Goal: Task Accomplishment & Management: Complete application form

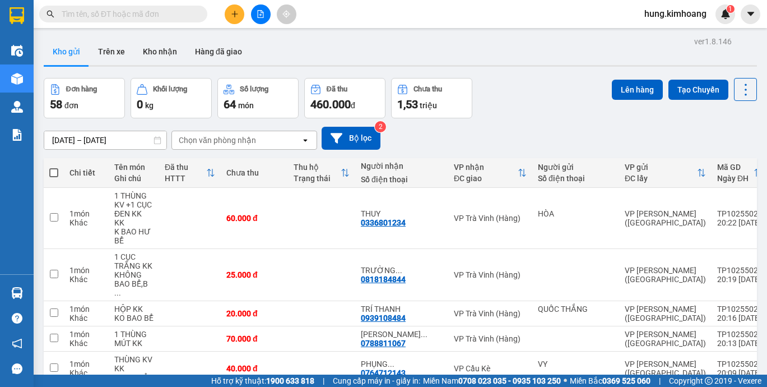
click at [234, 18] on button at bounding box center [235, 14] width 20 height 20
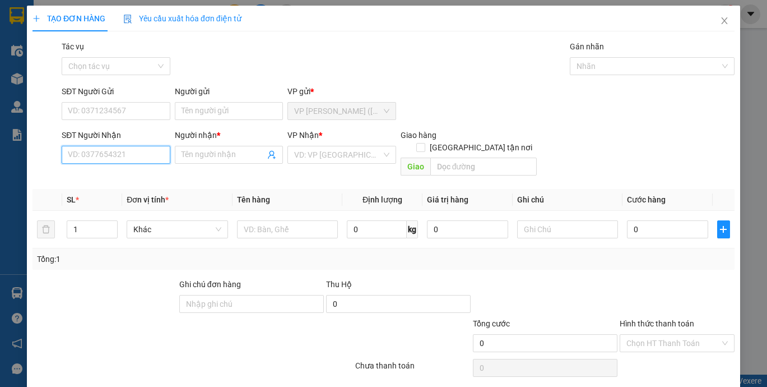
click at [108, 155] on input "SĐT Người Nhận" at bounding box center [116, 155] width 108 height 18
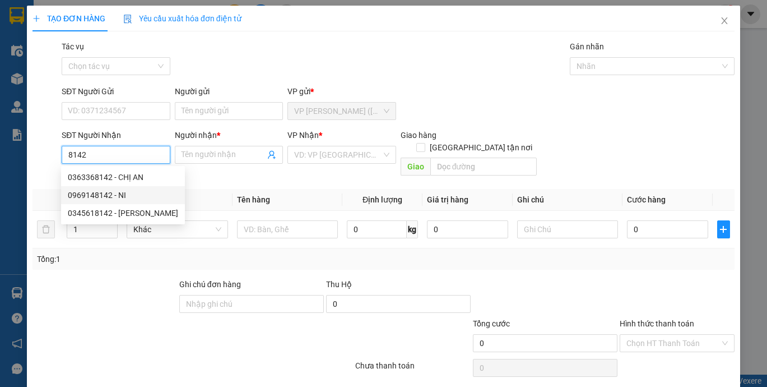
click at [97, 199] on div "0969148142 - NI" at bounding box center [123, 195] width 110 height 12
type input "0969148142"
type input "NI"
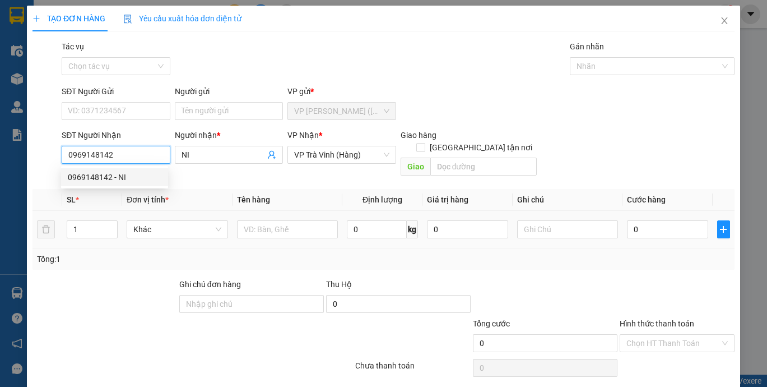
type input "100.000"
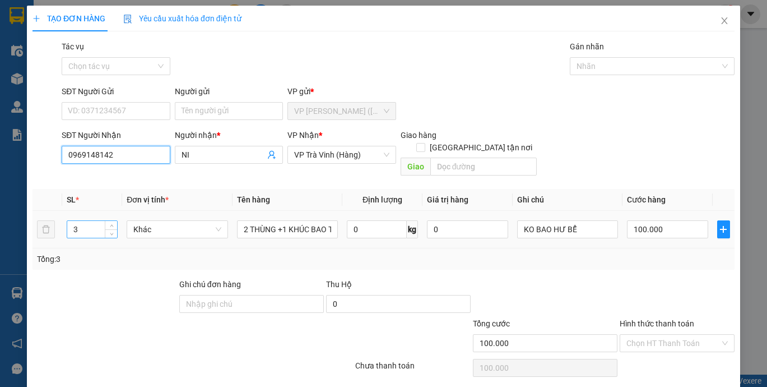
type input "0969148142"
drag, startPoint x: 89, startPoint y: 225, endPoint x: 81, endPoint y: 225, distance: 7.8
click at [81, 225] on div "3" at bounding box center [92, 229] width 51 height 18
click at [81, 222] on input "3" at bounding box center [92, 229] width 50 height 17
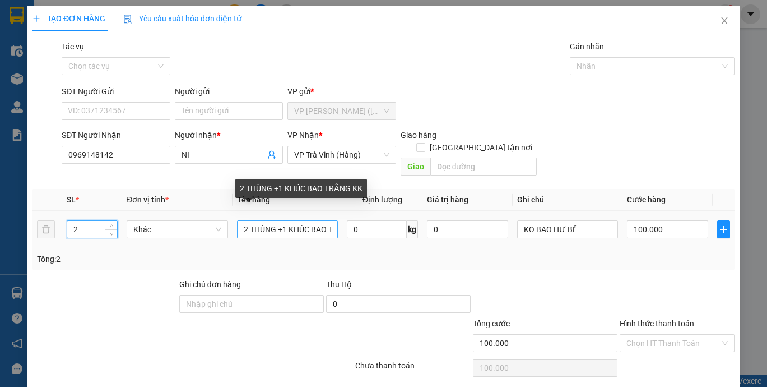
type input "2"
drag, startPoint x: 276, startPoint y: 221, endPoint x: 315, endPoint y: 224, distance: 39.3
click at [315, 224] on input "2 THÙNG +1 KHÚC BAO TRẮNG KK" at bounding box center [287, 229] width 101 height 18
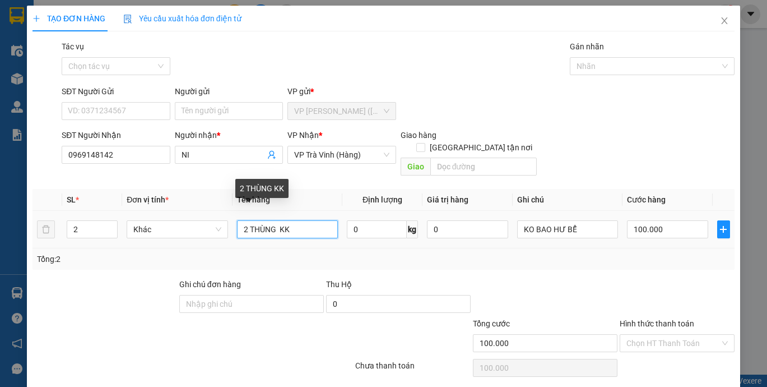
scroll to position [0, 0]
type input "2 THÙNG KK"
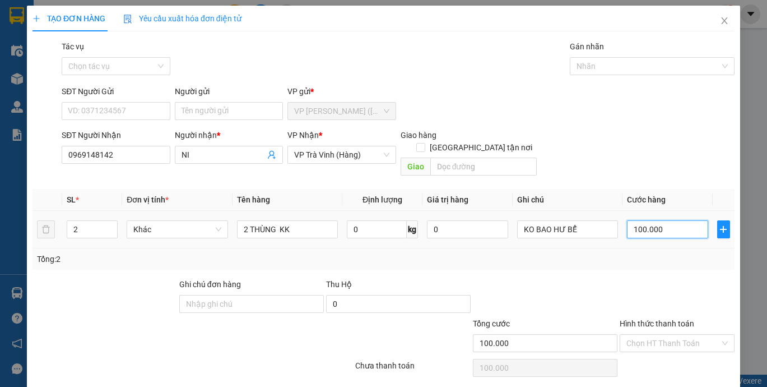
click at [669, 220] on input "100.000" at bounding box center [667, 229] width 81 height 18
type input "6"
type input "60"
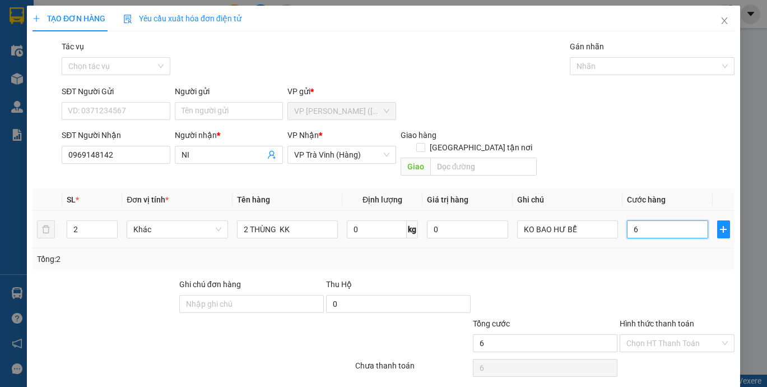
type input "60"
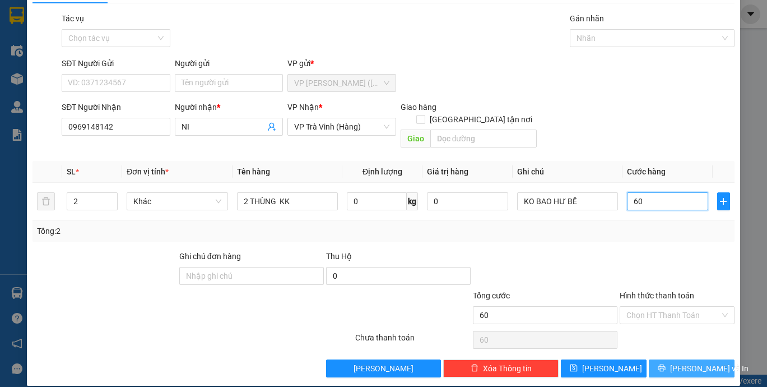
type input "60"
type input "60.000"
click at [673, 359] on button "[PERSON_NAME] và In" at bounding box center [692, 368] width 86 height 18
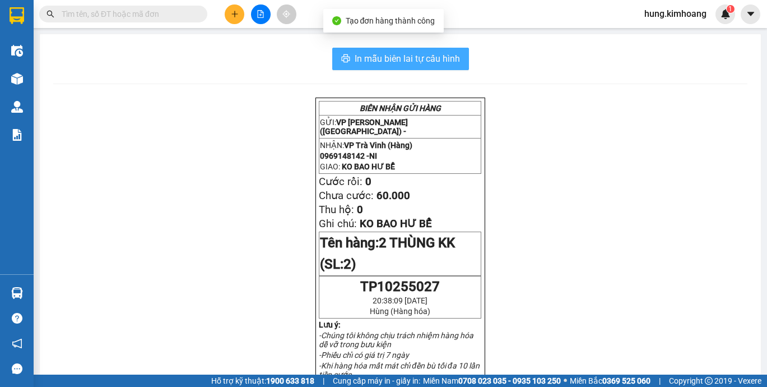
click at [390, 61] on span "In mẫu biên lai tự cấu hình" at bounding box center [407, 59] width 105 height 14
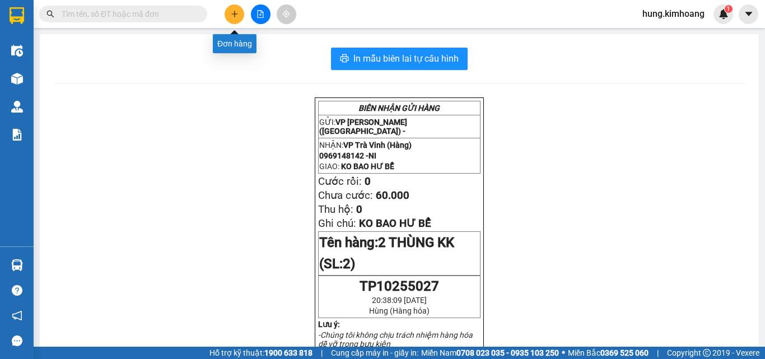
click at [239, 18] on button at bounding box center [235, 14] width 20 height 20
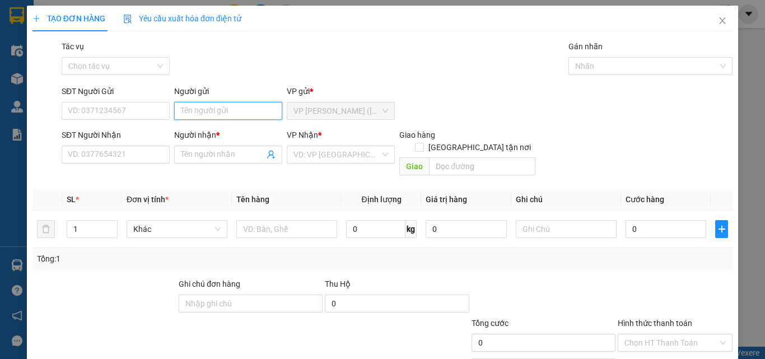
click at [232, 105] on input "Người gửi" at bounding box center [228, 111] width 108 height 18
type input "[PERSON_NAME]"
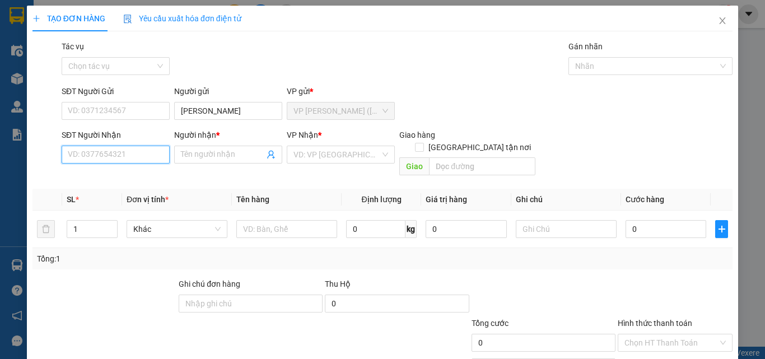
click at [150, 162] on input "SĐT Người Nhận" at bounding box center [116, 155] width 108 height 18
click at [129, 173] on div "0942776353 - thanh truyền" at bounding box center [115, 177] width 95 height 12
type input "0942776353"
type input "thanh truyền"
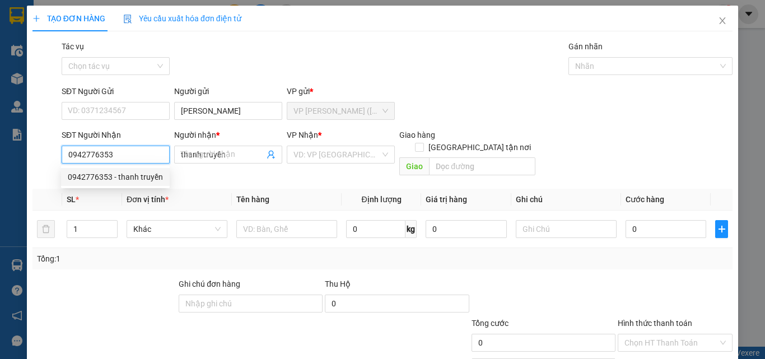
type input "20.000"
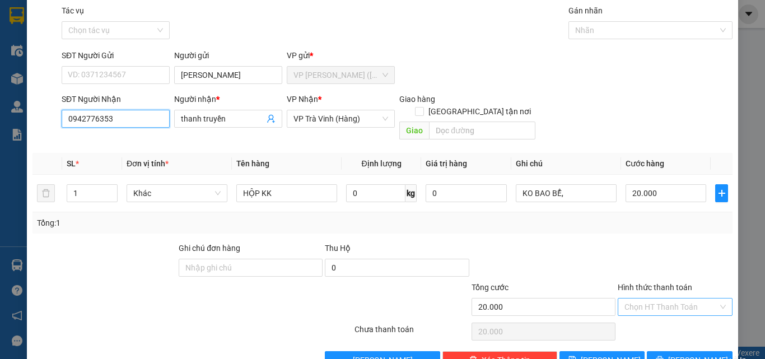
scroll to position [55, 0]
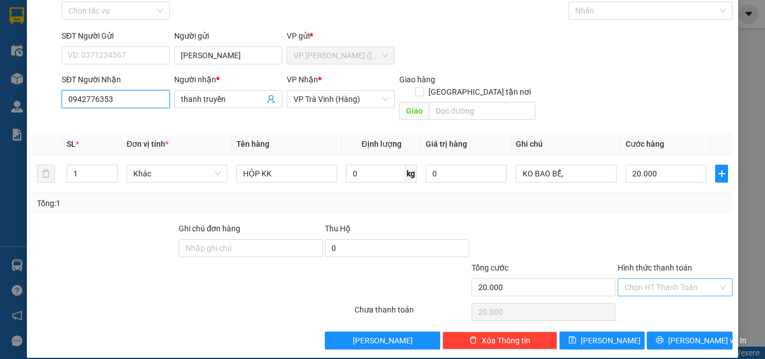
type input "0942776353"
click at [661, 279] on input "Hình thức thanh toán" at bounding box center [672, 287] width 94 height 17
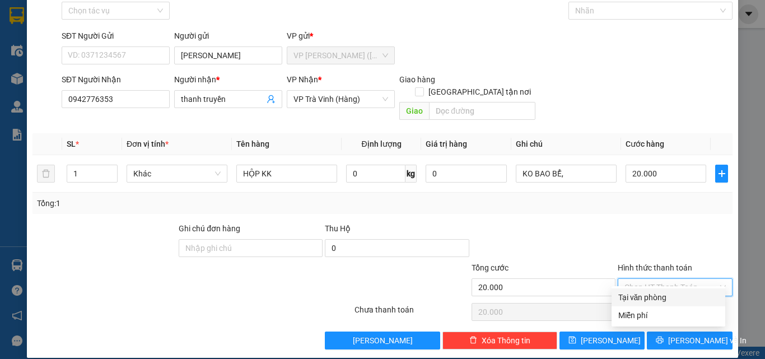
click at [655, 301] on div "Tại văn phòng" at bounding box center [668, 297] width 100 height 12
type input "0"
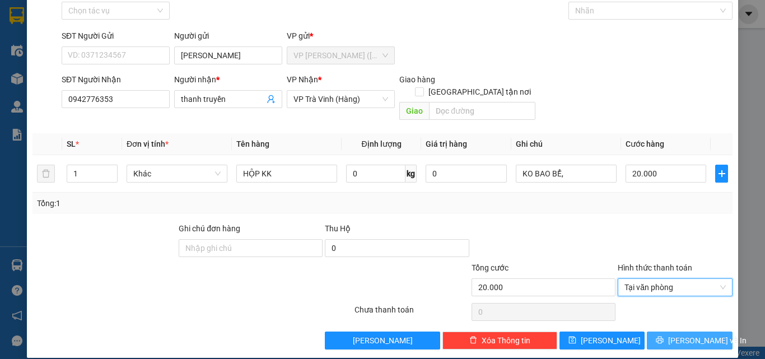
click at [655, 332] on button "[PERSON_NAME] và In" at bounding box center [690, 341] width 86 height 18
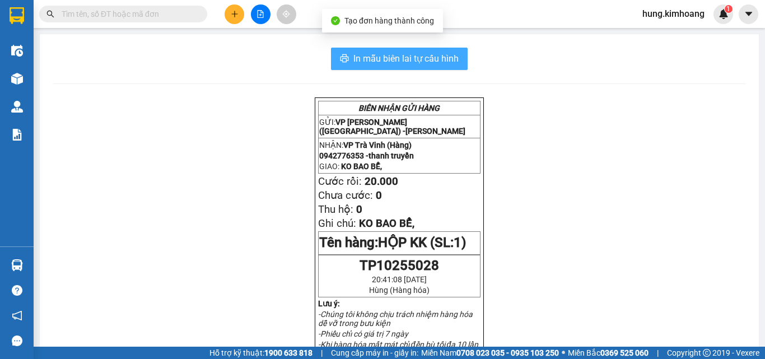
click at [376, 48] on button "In mẫu biên lai tự cấu hình" at bounding box center [399, 59] width 137 height 22
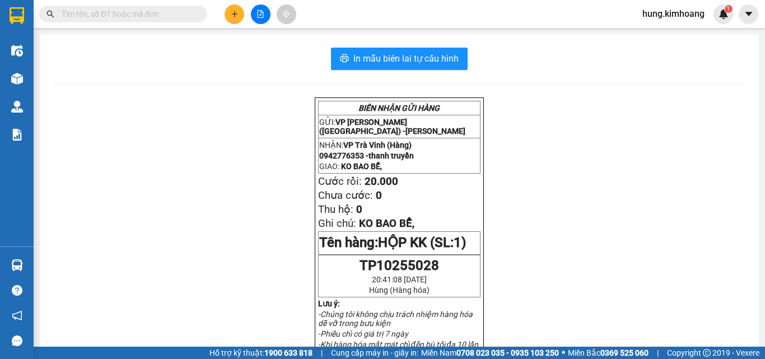
click at [113, 15] on input "text" at bounding box center [128, 14] width 132 height 12
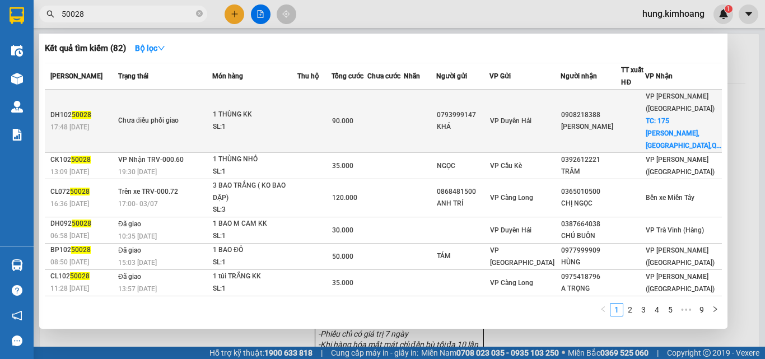
type input "50028"
click at [560, 115] on div "VP Duyên Hải" at bounding box center [525, 121] width 70 height 12
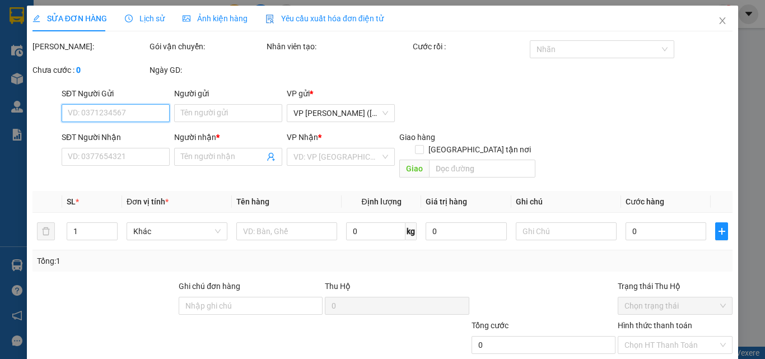
type input "0793999147"
type input "KHÁ"
type input "0908218388"
type input "[PERSON_NAME]"
checkbox input "true"
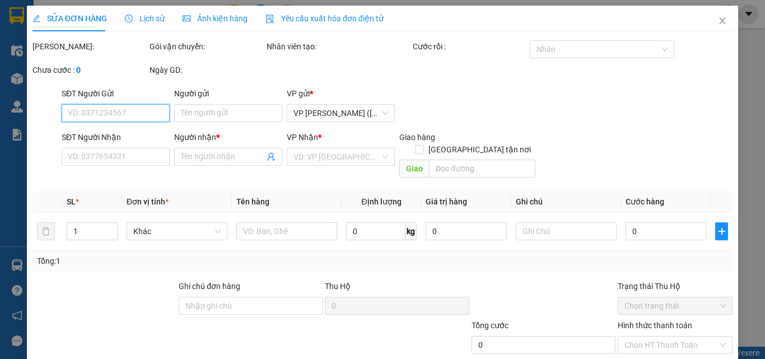
type input "[STREET_ADDRESS][PERSON_NAME]"
type input "90.000"
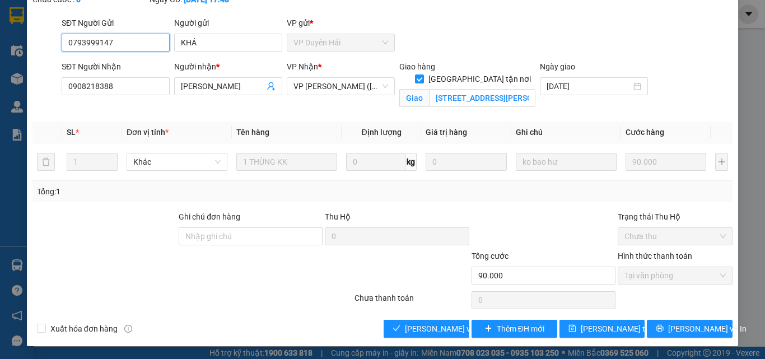
scroll to position [71, 0]
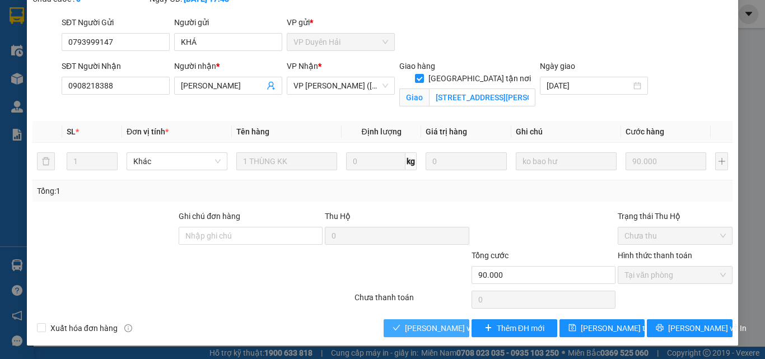
click at [405, 328] on span "[PERSON_NAME] và Giao hàng" at bounding box center [459, 328] width 108 height 12
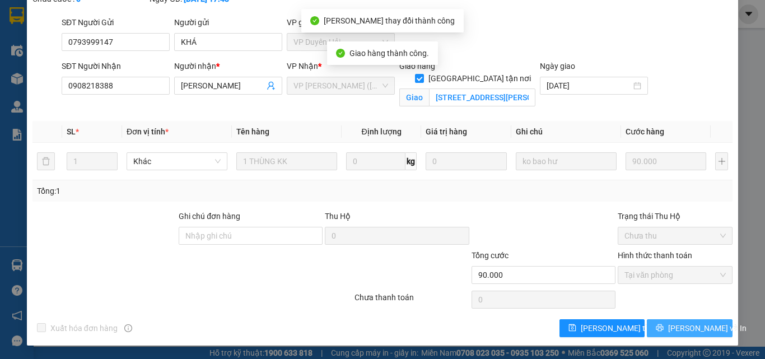
click at [702, 328] on span "[PERSON_NAME] và In" at bounding box center [707, 328] width 78 height 12
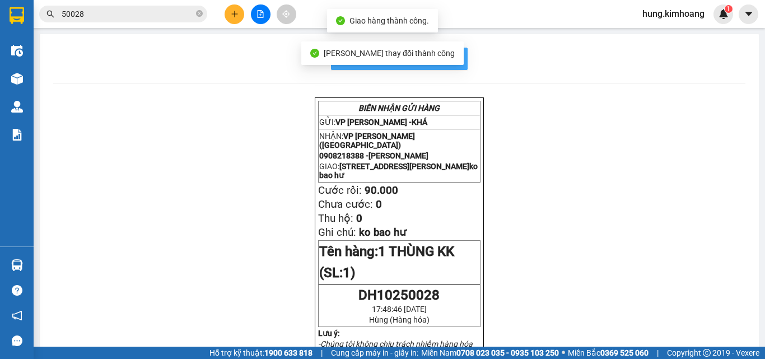
click at [448, 61] on span "In mẫu biên lai tự cấu hình" at bounding box center [406, 59] width 105 height 14
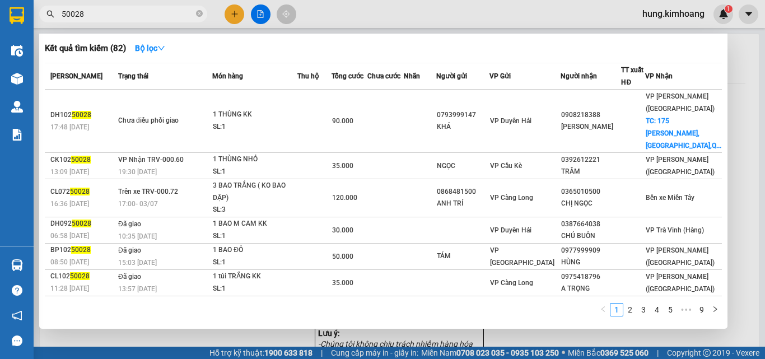
click at [108, 18] on input "50028" at bounding box center [128, 14] width 132 height 12
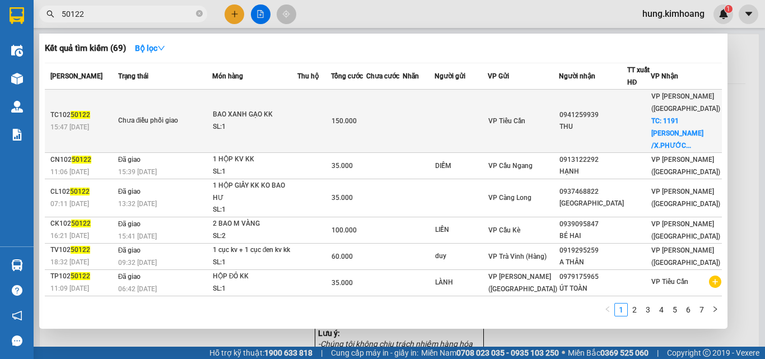
type input "50122"
click at [581, 104] on td "0941259939 THU" at bounding box center [593, 121] width 68 height 63
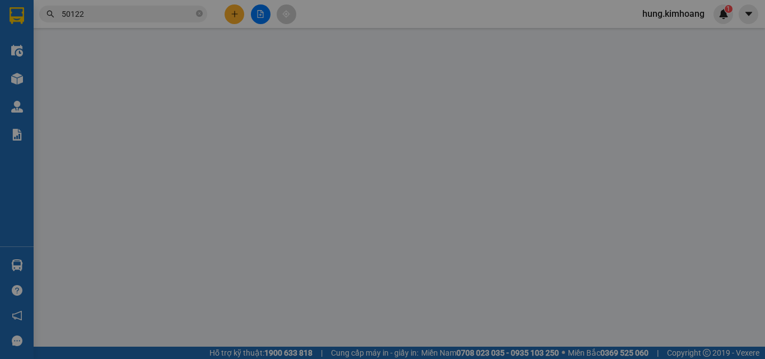
type input "0941259939"
type input "THU"
checkbox input "true"
type input "1191 [PERSON_NAME] /X.PHƯỚC KIỂN/H.NHÀ BÈ"
type input "150.000"
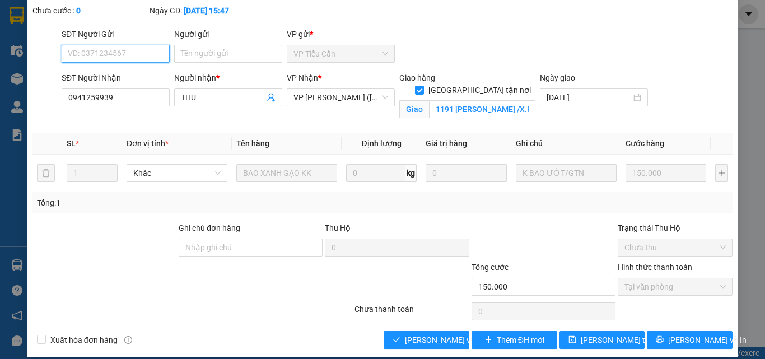
scroll to position [71, 0]
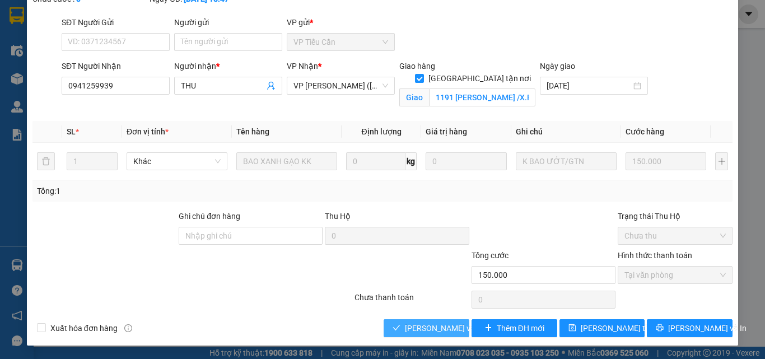
click at [427, 327] on span "[PERSON_NAME] và Giao hàng" at bounding box center [459, 328] width 108 height 12
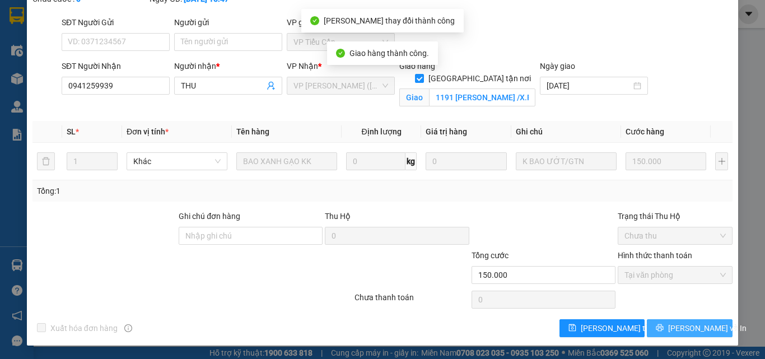
click at [690, 329] on span "[PERSON_NAME] và In" at bounding box center [707, 328] width 78 height 12
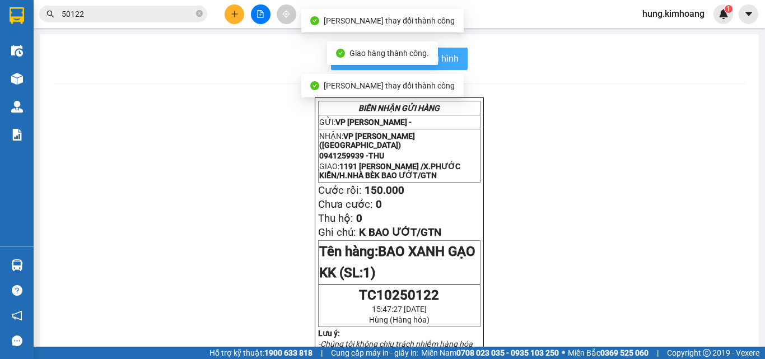
click at [455, 64] on button "In mẫu biên lai tự cấu hình" at bounding box center [399, 59] width 137 height 22
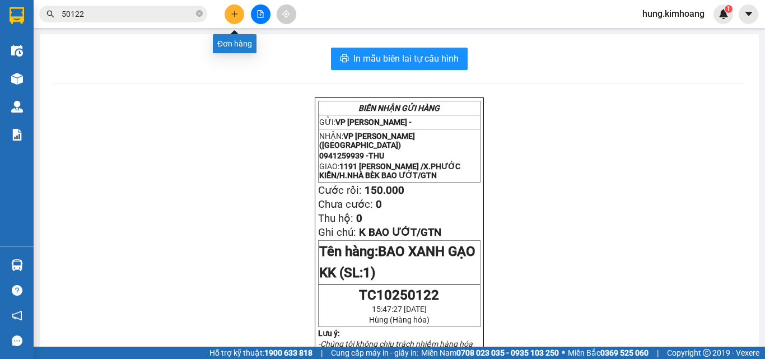
click at [233, 11] on icon "plus" at bounding box center [235, 14] width 8 height 8
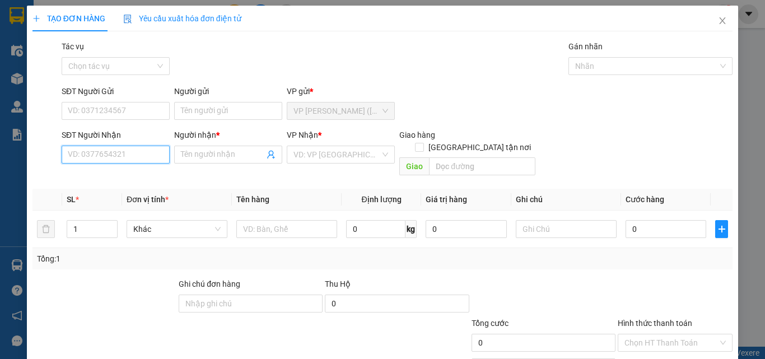
click at [142, 149] on input "SĐT Người Nhận" at bounding box center [116, 155] width 108 height 18
click at [120, 178] on div "0932925109 - CÚC" at bounding box center [115, 177] width 94 height 12
type input "0932925109"
type input "CÚC"
type input "25.000"
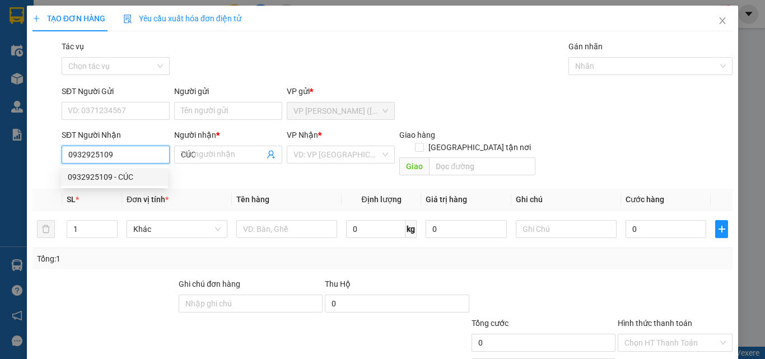
type input "25.000"
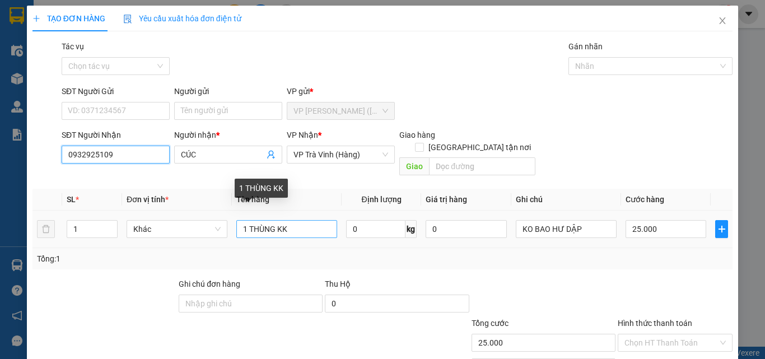
type input "0932925109"
drag, startPoint x: 244, startPoint y: 220, endPoint x: 202, endPoint y: 231, distance: 44.2
click at [202, 231] on tr "1 Khác 1 THÙNG KK 0 kg 0 KO BAO HƯ DẬP 25.000" at bounding box center [382, 230] width 700 height 38
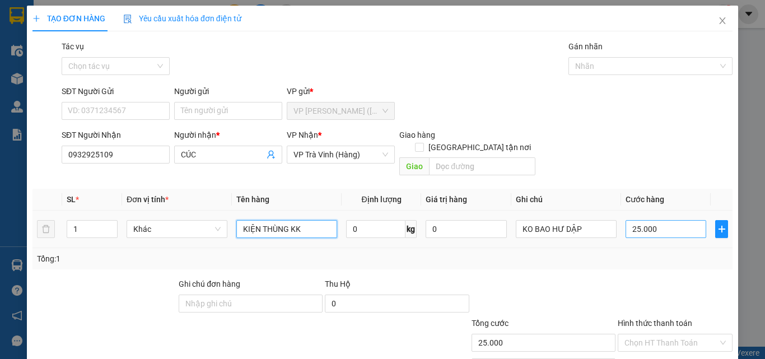
type input "KIỆN THÙNG KK"
click at [669, 220] on input "25.000" at bounding box center [666, 229] width 81 height 18
type input "3"
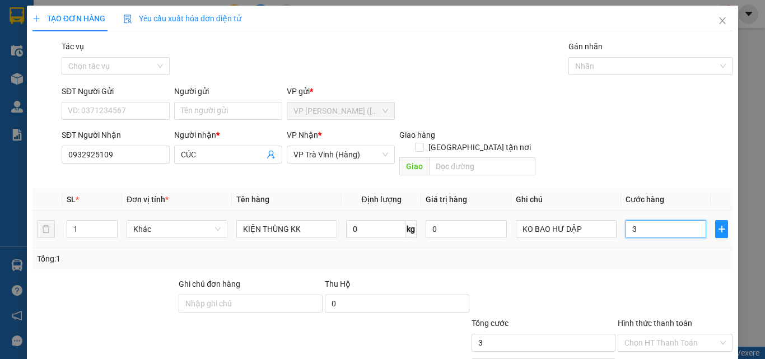
type input "30"
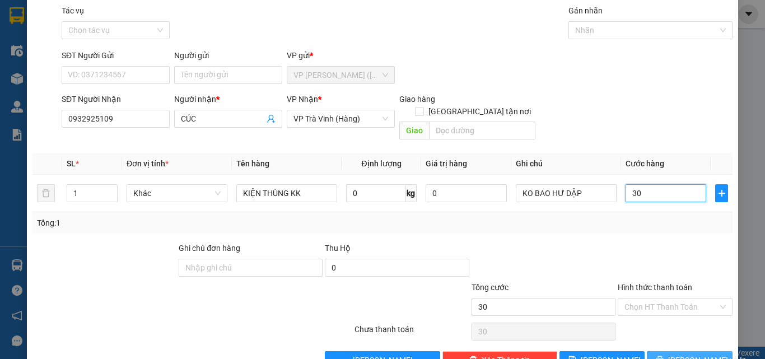
scroll to position [55, 0]
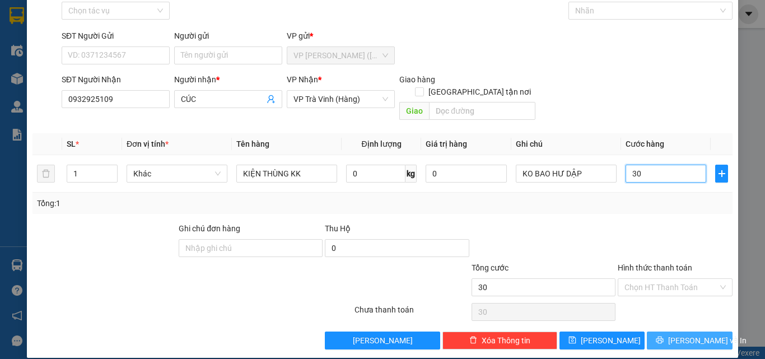
type input "30"
type input "30.000"
click at [679, 334] on span "[PERSON_NAME] và In" at bounding box center [707, 340] width 78 height 12
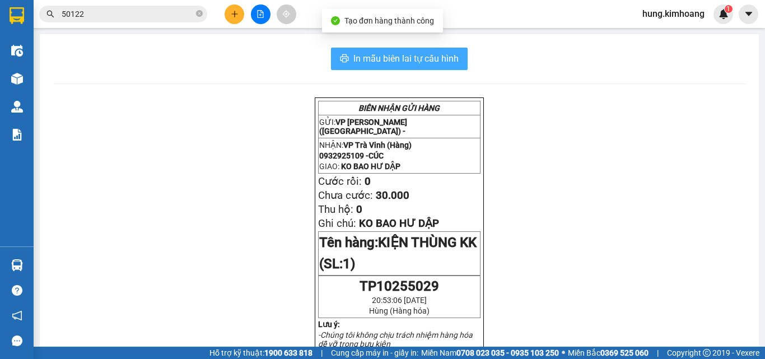
click at [371, 68] on button "In mẫu biên lai tự cấu hình" at bounding box center [399, 59] width 137 height 22
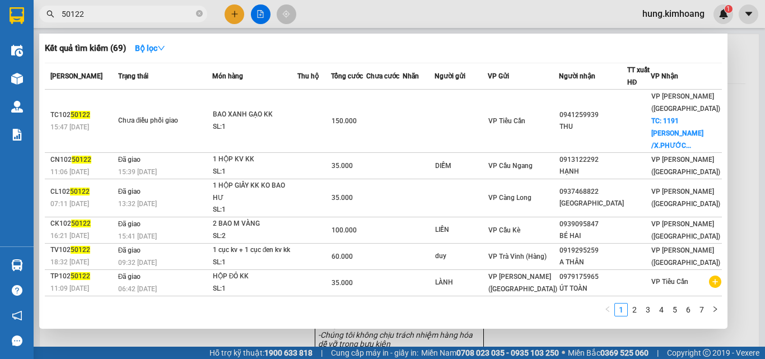
drag, startPoint x: 121, startPoint y: 16, endPoint x: 59, endPoint y: 46, distance: 69.2
click at [59, 24] on div "Kết quả tìm kiếm ( 69 ) Bộ lọc Mã ĐH Trạng thái Món hàng Thu hộ Tổng cước Chưa …" at bounding box center [109, 14] width 218 height 20
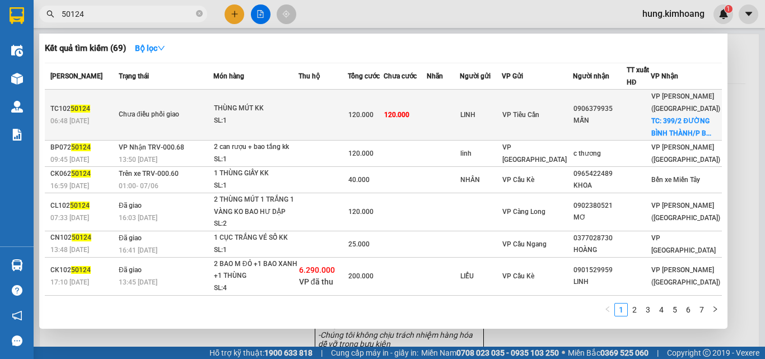
type input "50124"
click at [525, 117] on td "VP Tiểu Cần" at bounding box center [537, 115] width 71 height 51
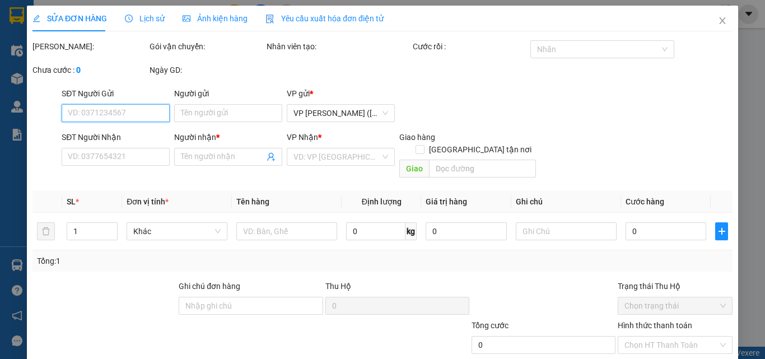
type input "LINH"
type input "0906379935"
type input "MẪN"
checkbox input "true"
type input "399/2 ĐƯỜNG [GEOGRAPHIC_DATA]/[GEOGRAPHIC_DATA] B /[GEOGRAPHIC_DATA]"
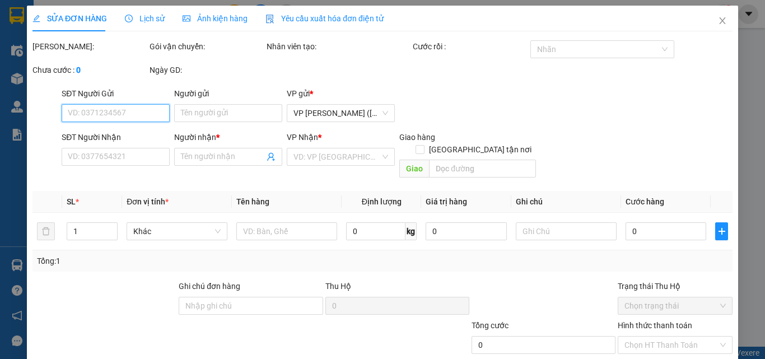
type input "120.000"
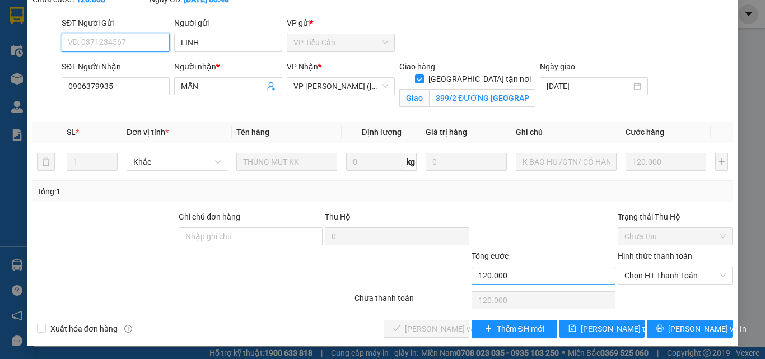
scroll to position [71, 0]
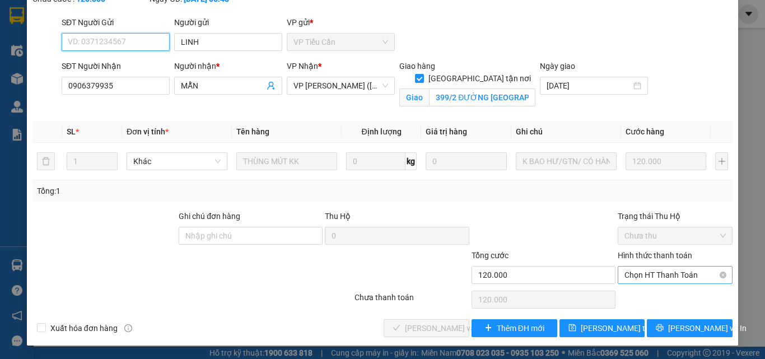
click at [633, 281] on span "Chọn HT Thanh Toán" at bounding box center [675, 275] width 101 height 17
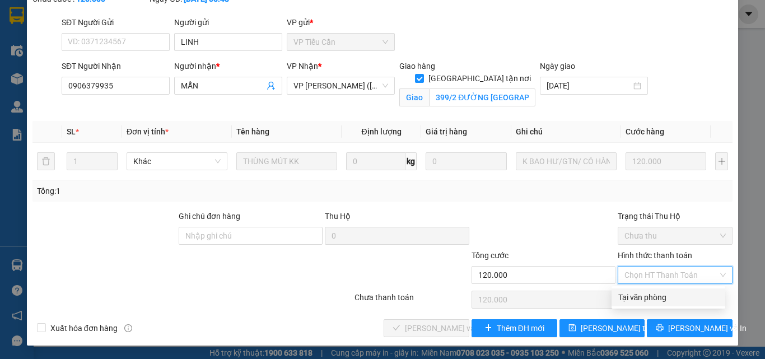
click at [626, 300] on div "Tại văn phòng" at bounding box center [668, 297] width 100 height 12
type input "0"
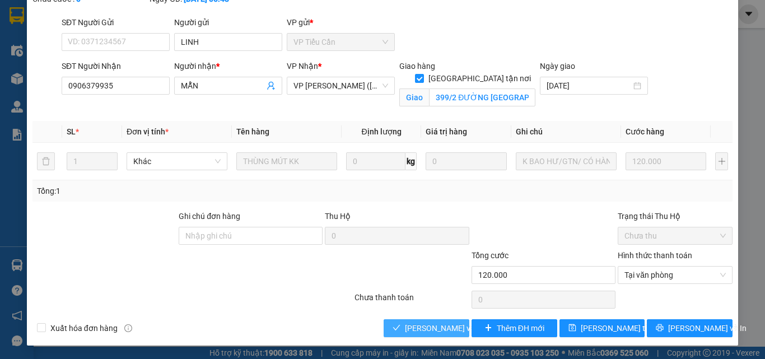
click at [423, 327] on span "[PERSON_NAME] và Giao hàng" at bounding box center [459, 328] width 108 height 12
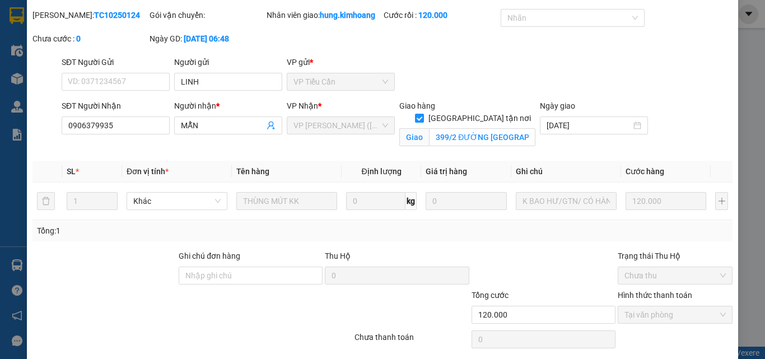
scroll to position [0, 0]
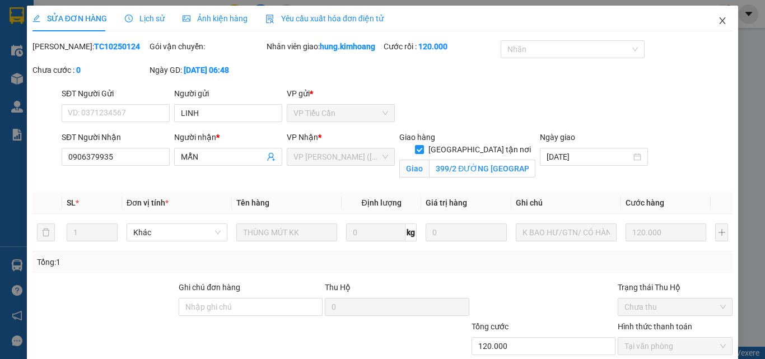
click at [718, 24] on icon "close" at bounding box center [722, 20] width 9 height 9
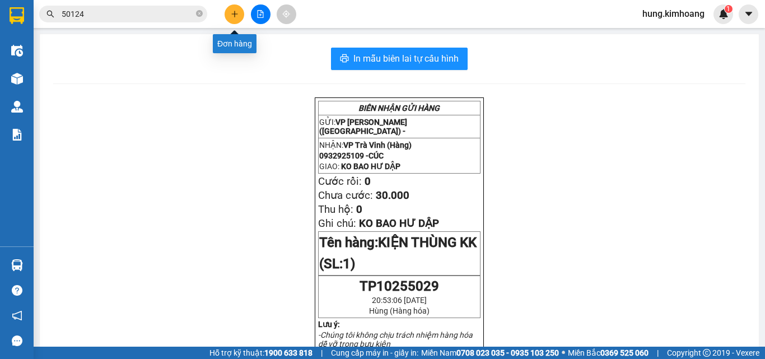
click at [233, 14] on icon "plus" at bounding box center [234, 13] width 6 height 1
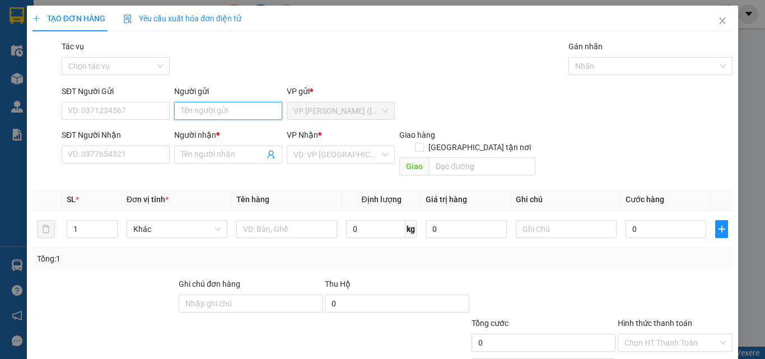
click at [203, 102] on input "Người gửi" at bounding box center [228, 111] width 108 height 18
type input "SƯƠNG"
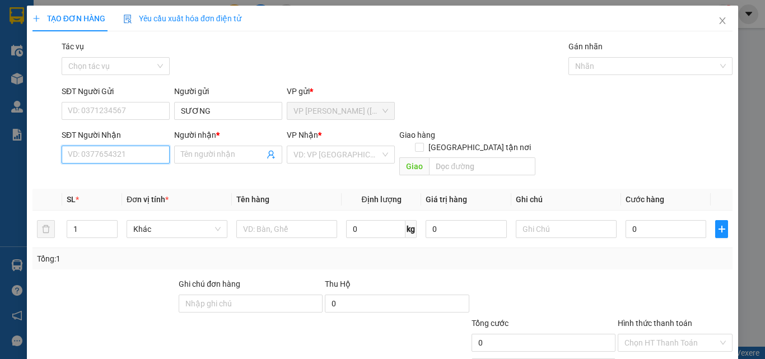
click at [109, 163] on input "SĐT Người Nhận" at bounding box center [116, 155] width 108 height 18
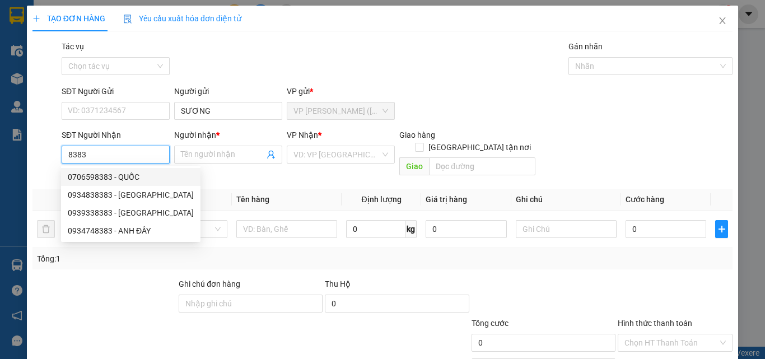
drag, startPoint x: 76, startPoint y: 163, endPoint x: 55, endPoint y: 169, distance: 21.6
click at [55, 169] on div "Transit Pickup Surcharge Ids Transit Deliver Surcharge Ids Transit Deliver Surc…" at bounding box center [382, 222] width 700 height 365
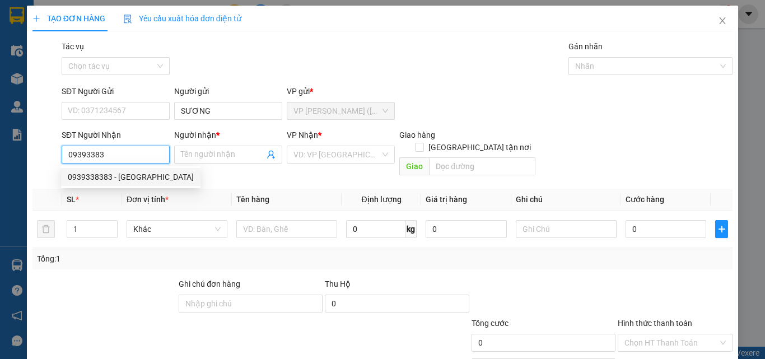
click at [80, 176] on div "0939338383 - [GEOGRAPHIC_DATA]" at bounding box center [131, 177] width 126 height 12
type input "0939338383"
type input "[PERSON_NAME]"
type input "35.000"
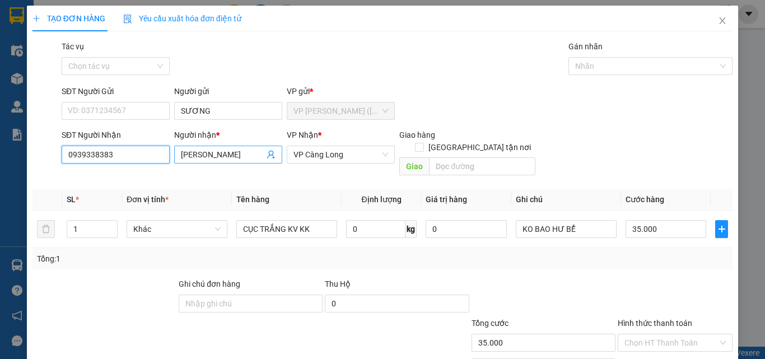
type input "0939338383"
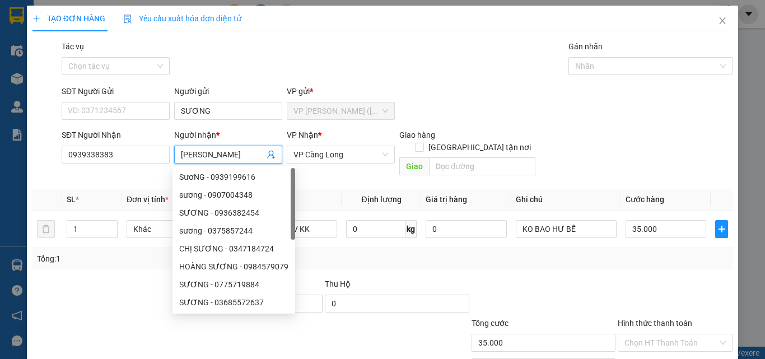
drag, startPoint x: 238, startPoint y: 154, endPoint x: 170, endPoint y: 170, distance: 69.7
click at [170, 170] on div "Transit Pickup Surcharge Ids Transit Deliver Surcharge Ids Transit Deliver Surc…" at bounding box center [382, 222] width 700 height 365
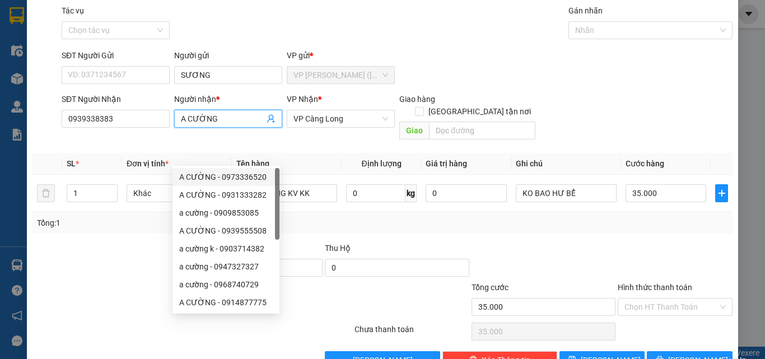
scroll to position [55, 0]
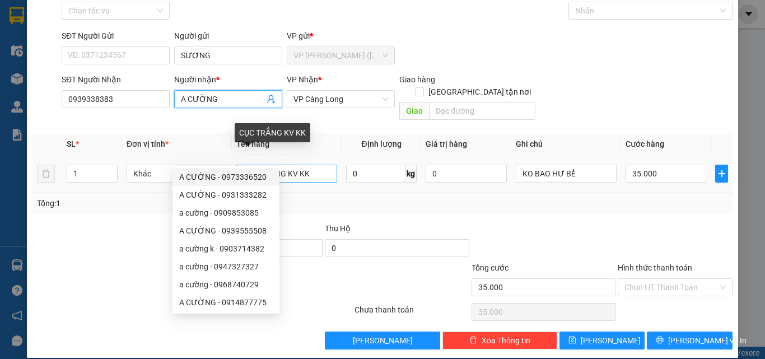
type input "A CƯỜNG"
drag, startPoint x: 285, startPoint y: 162, endPoint x: 8, endPoint y: 201, distance: 279.4
click at [8, 201] on div "TẠO ĐƠN HÀNG Yêu cầu xuất hóa đơn điện tử Transit Pickup Surcharge Ids Transit …" at bounding box center [382, 179] width 765 height 359
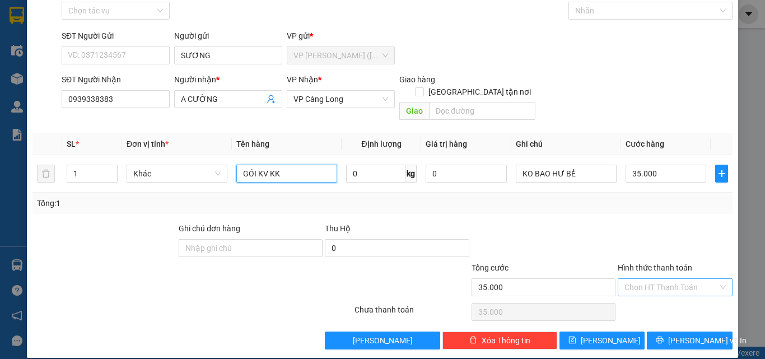
type input "GÓI KV KK"
click at [658, 279] on input "Hình thức thanh toán" at bounding box center [672, 287] width 94 height 17
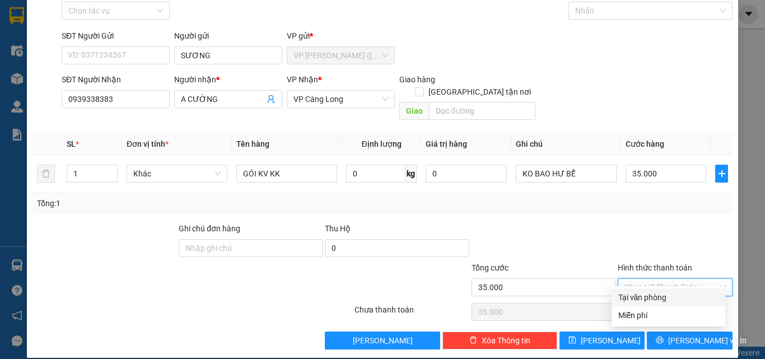
click at [650, 297] on div "Tại văn phòng" at bounding box center [668, 297] width 100 height 12
type input "0"
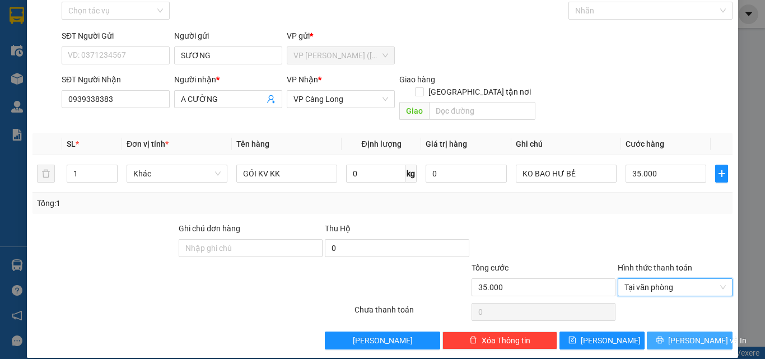
click at [653, 332] on button "[PERSON_NAME] và In" at bounding box center [690, 341] width 86 height 18
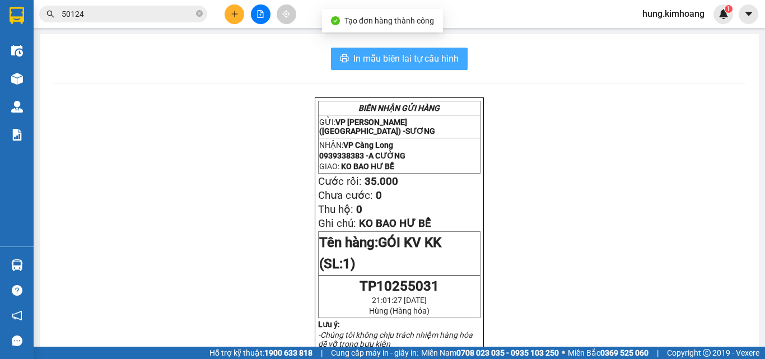
click at [418, 66] on span "In mẫu biên lai tự cấu hình" at bounding box center [406, 59] width 105 height 14
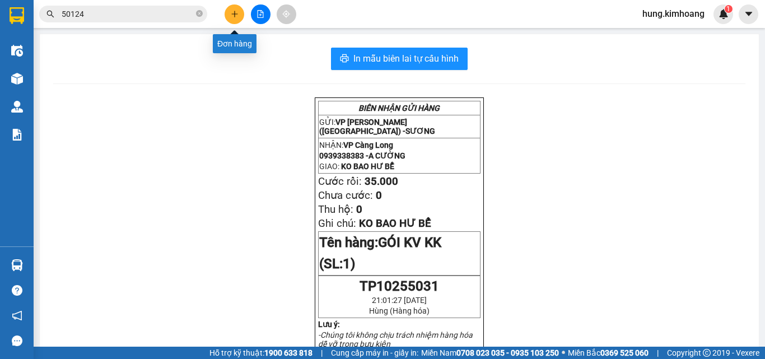
click at [236, 16] on icon "plus" at bounding box center [235, 14] width 8 height 8
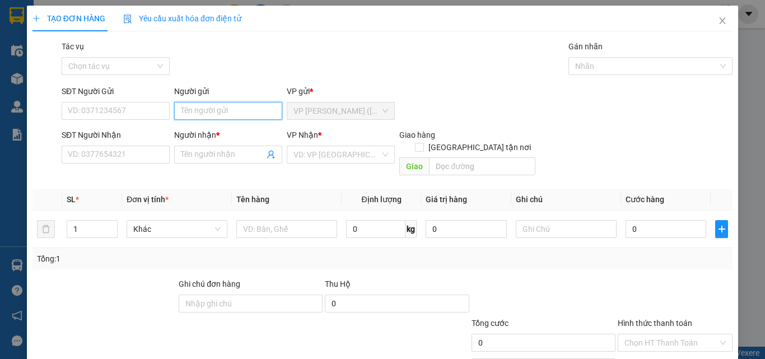
click at [198, 105] on input "Người gửi" at bounding box center [228, 111] width 108 height 18
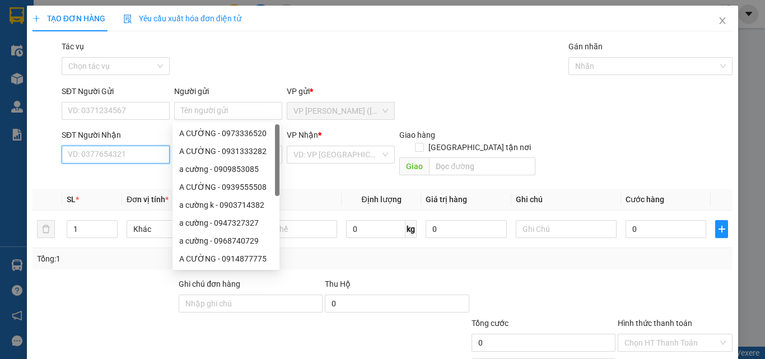
click at [121, 153] on input "SĐT Người Nhận" at bounding box center [116, 155] width 108 height 18
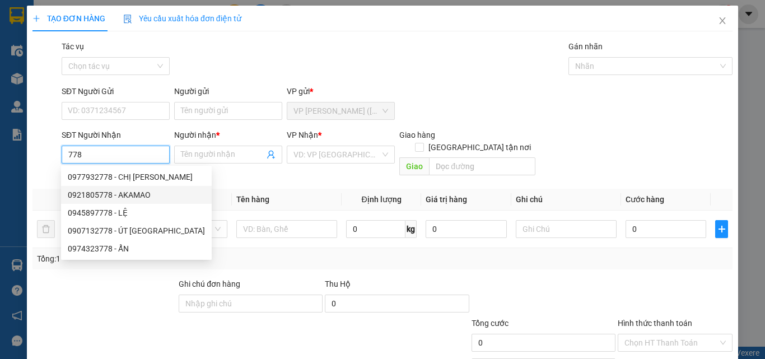
click at [122, 193] on div "0921805778 - AKAMAO" at bounding box center [136, 195] width 137 height 12
type input "0921805778"
type input "AKAMAO"
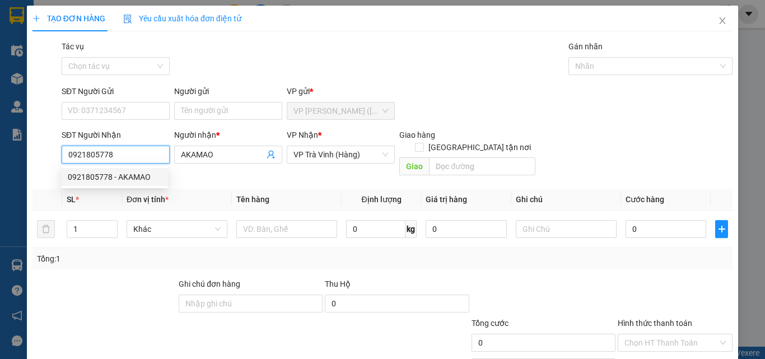
type input "110.000"
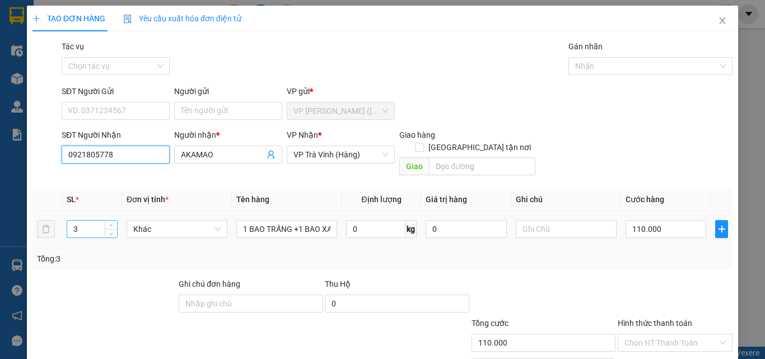
type input "0921805778"
drag, startPoint x: 88, startPoint y: 215, endPoint x: 20, endPoint y: 236, distance: 71.4
click at [20, 236] on div "TẠO ĐƠN HÀNG Yêu cầu xuất hóa đơn điện tử Transit Pickup Surcharge Ids Transit …" at bounding box center [382, 179] width 765 height 359
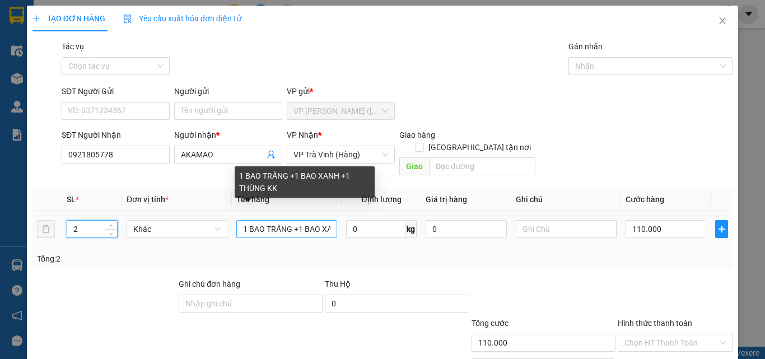
type input "2"
drag, startPoint x: 293, startPoint y: 218, endPoint x: 278, endPoint y: 222, distance: 15.1
click at [278, 222] on input "1 BAO TRẤNG +1 BAO XANH +1 THÙNG KK" at bounding box center [286, 229] width 101 height 18
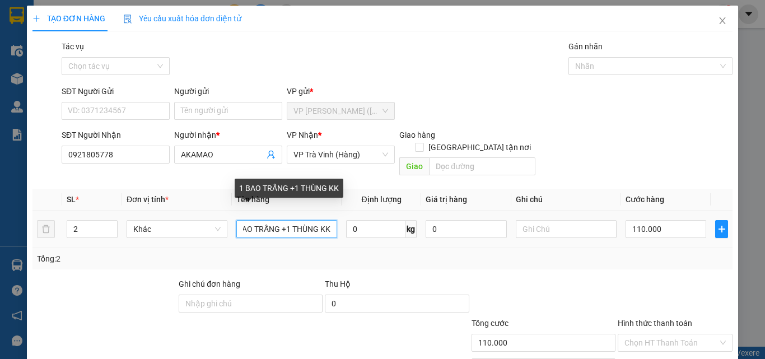
scroll to position [0, 14]
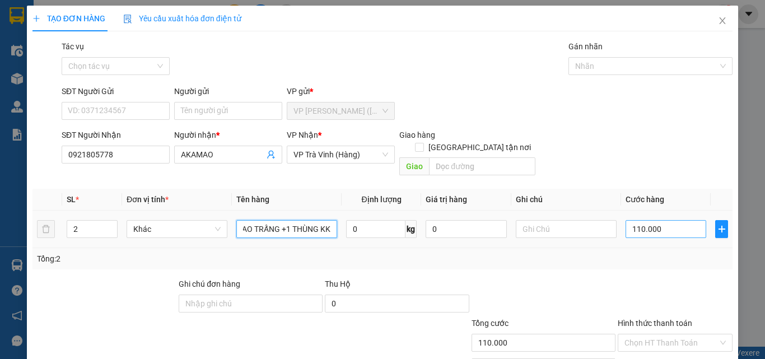
type input "1 BAO TRẤNG +1 THÙNG KK"
click at [670, 220] on input "110.000" at bounding box center [666, 229] width 81 height 18
type input "7"
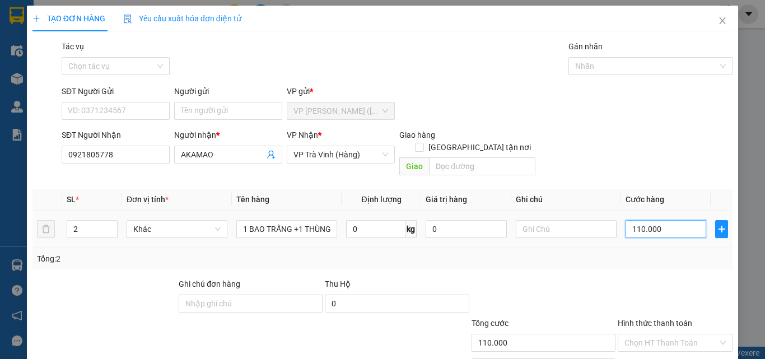
type input "7"
type input "70"
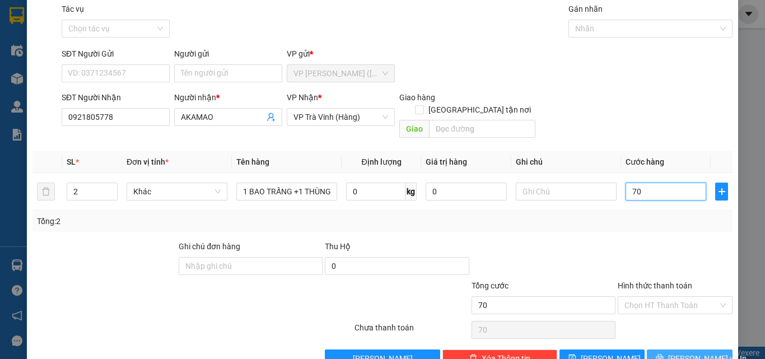
scroll to position [55, 0]
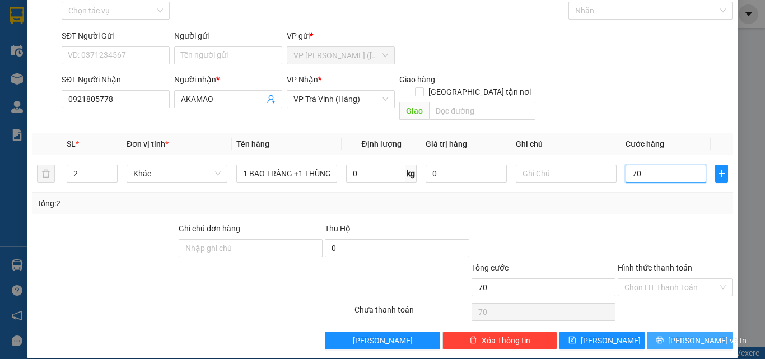
type input "70"
type input "70.000"
click at [682, 334] on span "[PERSON_NAME] và In" at bounding box center [707, 340] width 78 height 12
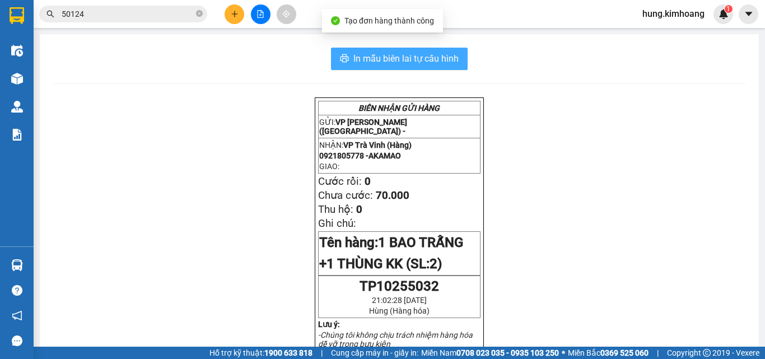
click at [403, 58] on span "In mẫu biên lai tự cấu hình" at bounding box center [406, 59] width 105 height 14
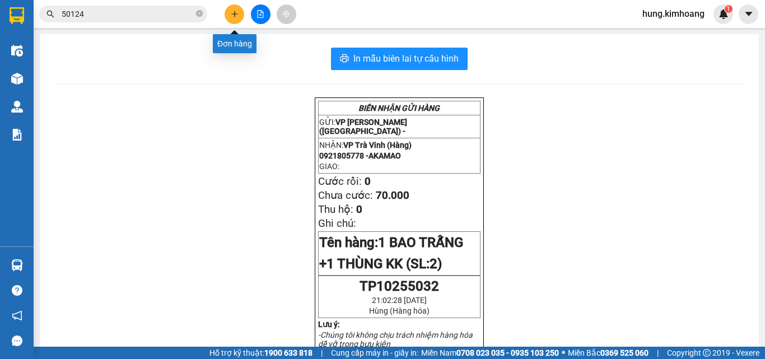
click at [236, 14] on icon "plus" at bounding box center [234, 13] width 6 height 1
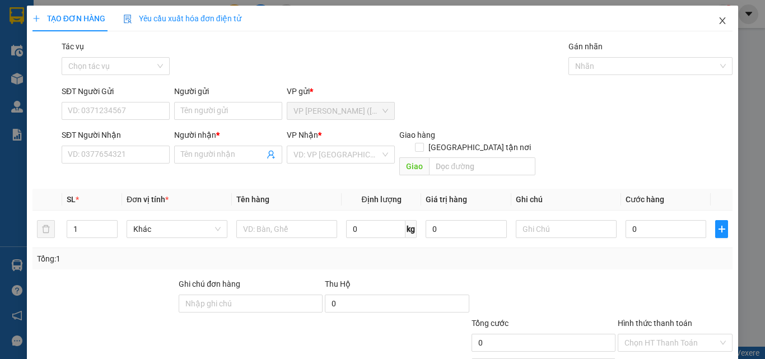
click at [718, 23] on icon "close" at bounding box center [722, 20] width 9 height 9
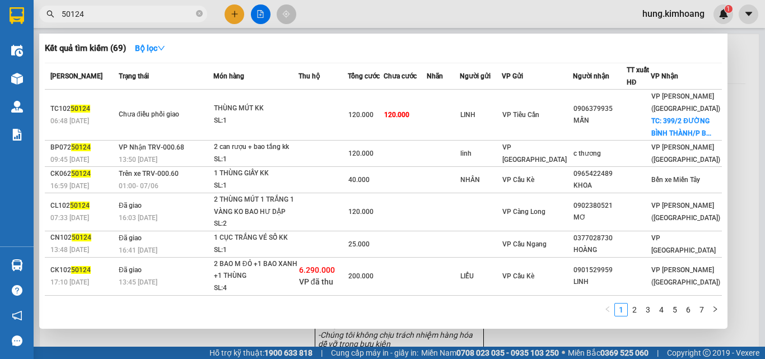
drag, startPoint x: 120, startPoint y: 15, endPoint x: 62, endPoint y: 21, distance: 58.6
click at [62, 21] on span "50124" at bounding box center [123, 14] width 168 height 17
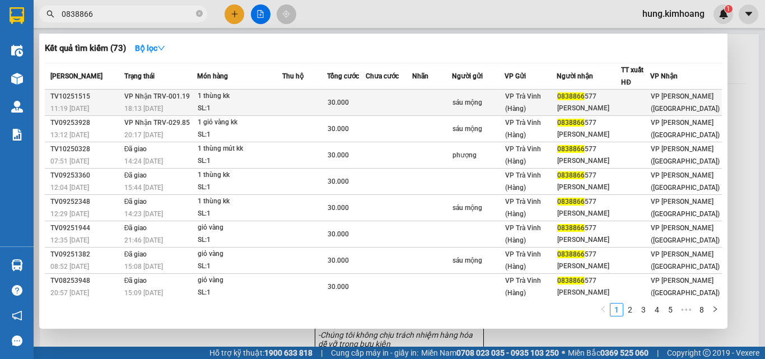
type input "0838866"
click at [520, 105] on span "VP Trà Vinh (Hàng)" at bounding box center [523, 102] width 36 height 20
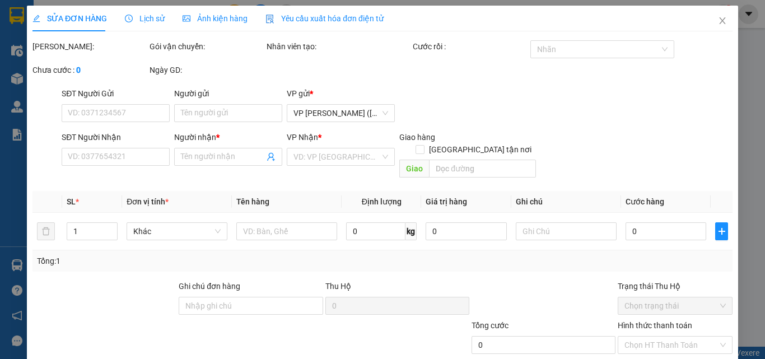
type input "sáu mộng"
type input "0838866577"
type input "[PERSON_NAME]"
type input "30.000"
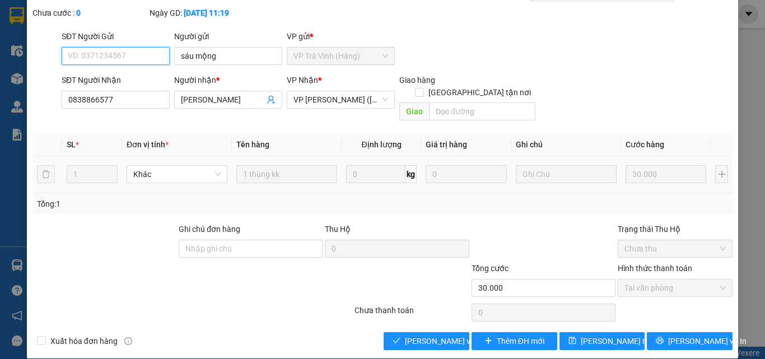
scroll to position [58, 0]
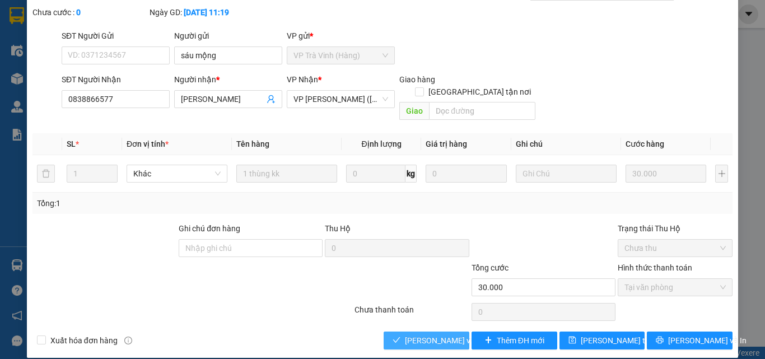
click at [436, 334] on span "[PERSON_NAME] và Giao hàng" at bounding box center [459, 340] width 108 height 12
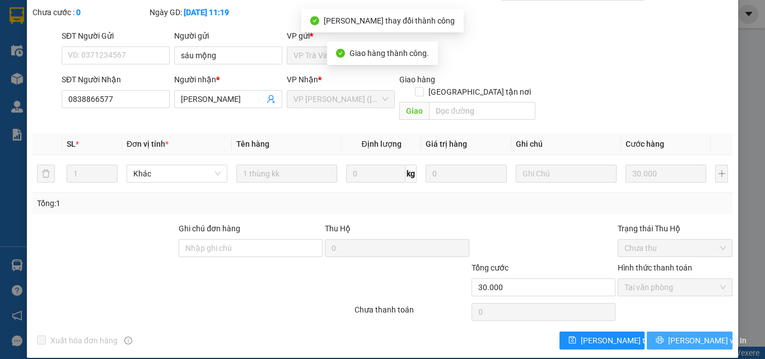
click at [690, 334] on span "[PERSON_NAME] và In" at bounding box center [707, 340] width 78 height 12
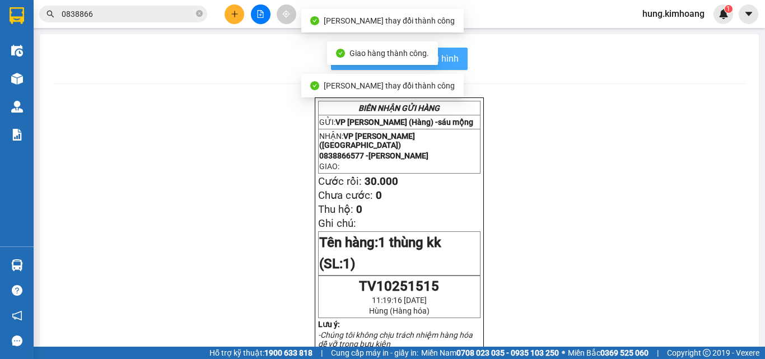
click at [454, 59] on span "In mẫu biên lai tự cấu hình" at bounding box center [406, 59] width 105 height 14
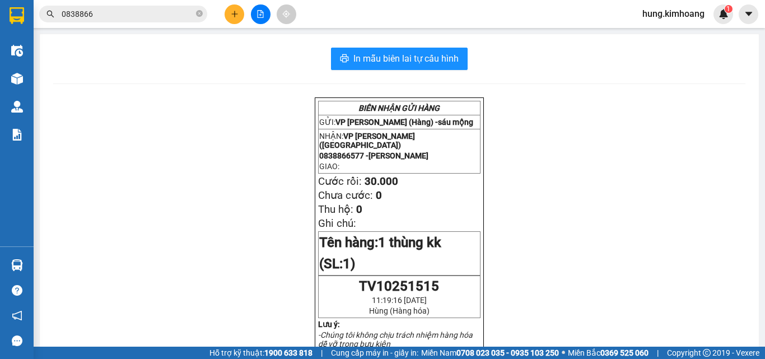
click at [238, 17] on icon "plus" at bounding box center [235, 14] width 8 height 8
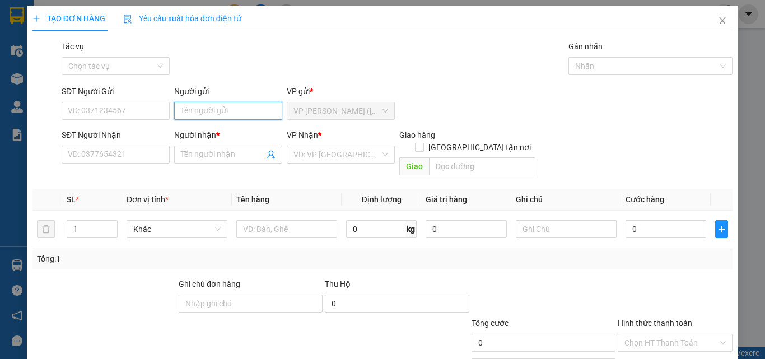
click at [228, 117] on input "Người gửi" at bounding box center [228, 111] width 108 height 18
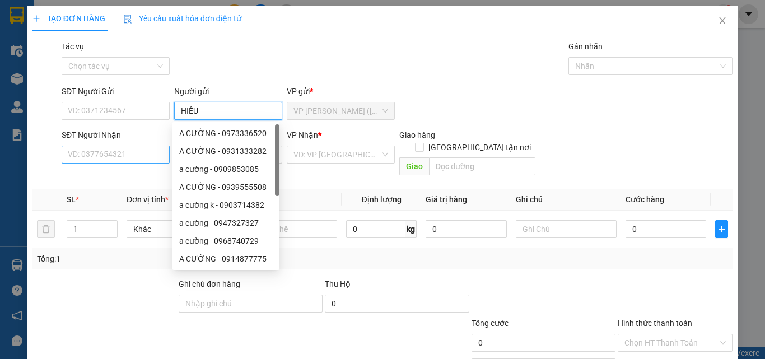
type input "HIẾU"
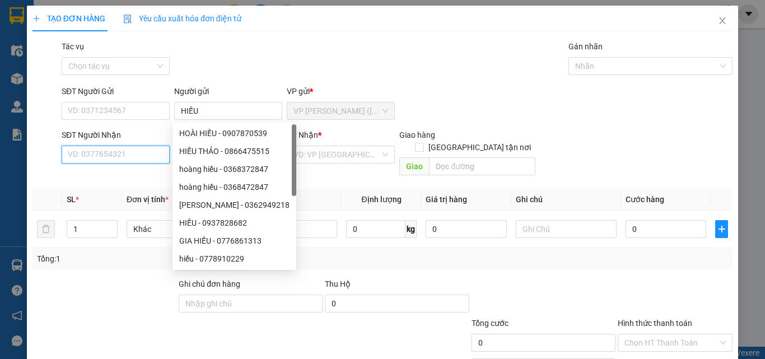
click at [83, 158] on input "SĐT Người Nhận" at bounding box center [116, 155] width 108 height 18
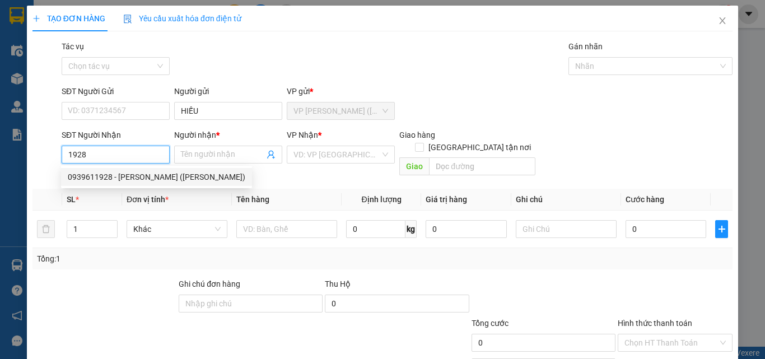
click at [119, 175] on div "0939611928 - [PERSON_NAME] ([PERSON_NAME])" at bounding box center [157, 177] width 178 height 12
type input "0939611928"
type input "[PERSON_NAME] ([PERSON_NAME])"
type input "35.000"
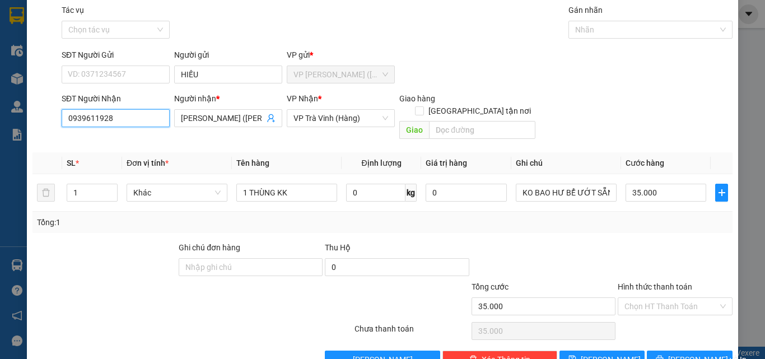
scroll to position [55, 0]
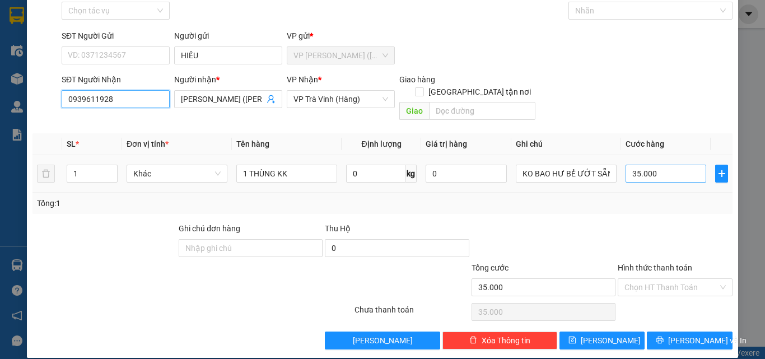
type input "0939611928"
click at [672, 165] on input "35.000" at bounding box center [666, 174] width 81 height 18
type input "3"
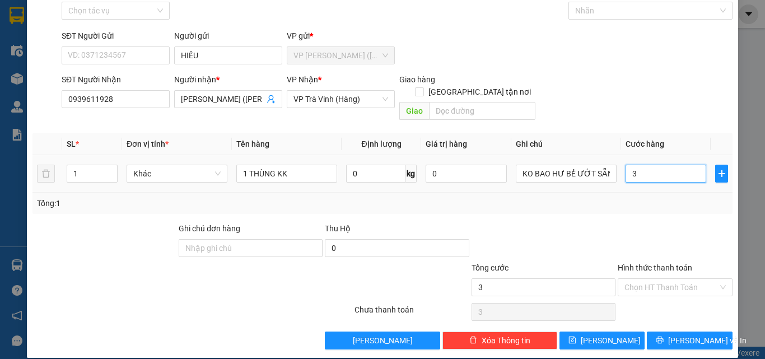
type input "30"
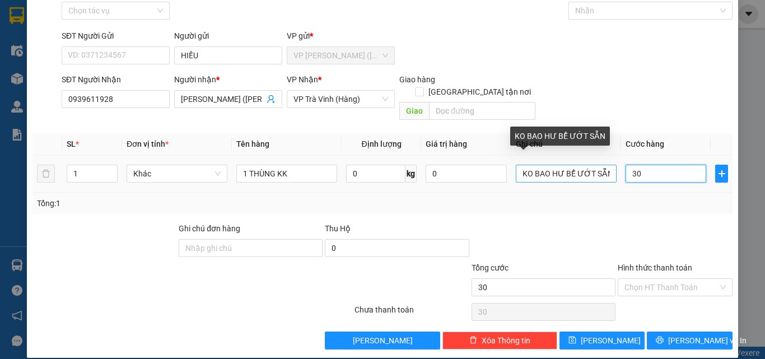
type input "30"
type input "30.000"
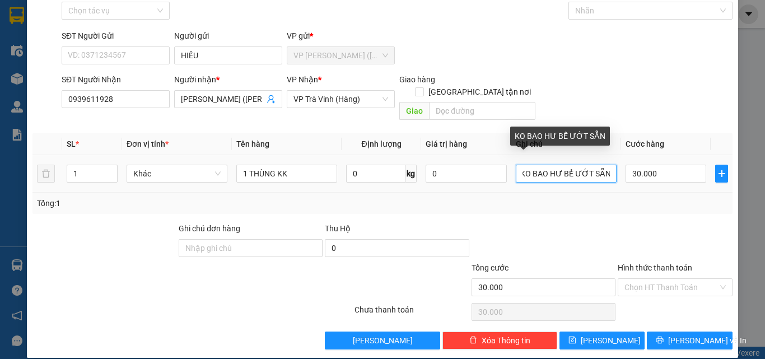
drag, startPoint x: 573, startPoint y: 162, endPoint x: 634, endPoint y: 174, distance: 62.7
click at [636, 171] on tr "1 Khác 1 THÙNG KK 0 kg 0 KO BAO HƯ BỂ ƯỚT SẴN 30.000" at bounding box center [382, 174] width 700 height 38
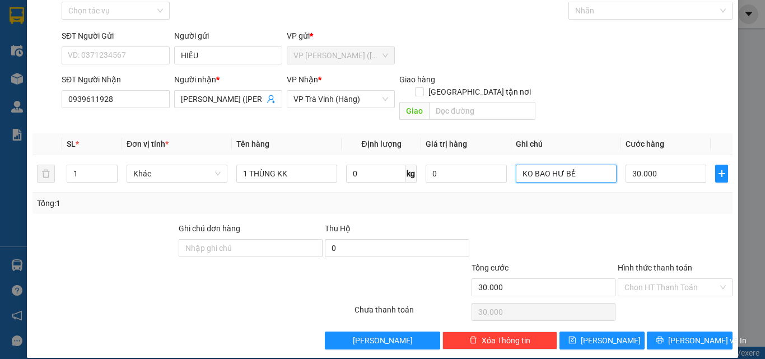
scroll to position [0, 0]
type input "KO BAO HƯ BỂ"
click at [676, 334] on span "[PERSON_NAME] và In" at bounding box center [707, 340] width 78 height 12
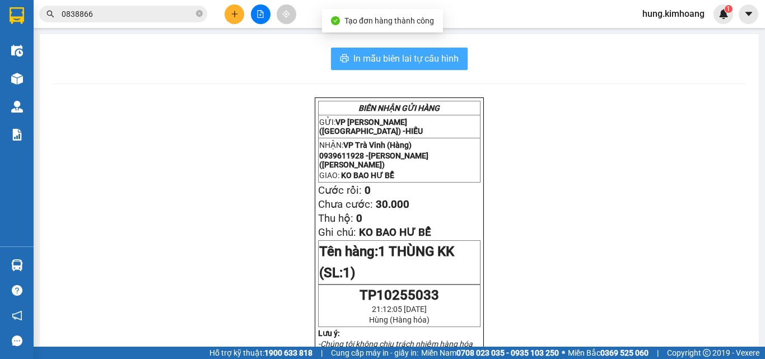
click at [436, 63] on span "In mẫu biên lai tự cấu hình" at bounding box center [406, 59] width 105 height 14
